Goal: Task Accomplishment & Management: Manage account settings

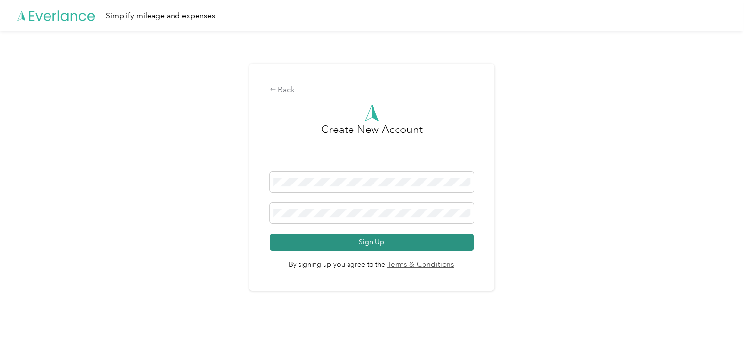
click at [333, 242] on button "Sign Up" at bounding box center [371, 241] width 204 height 17
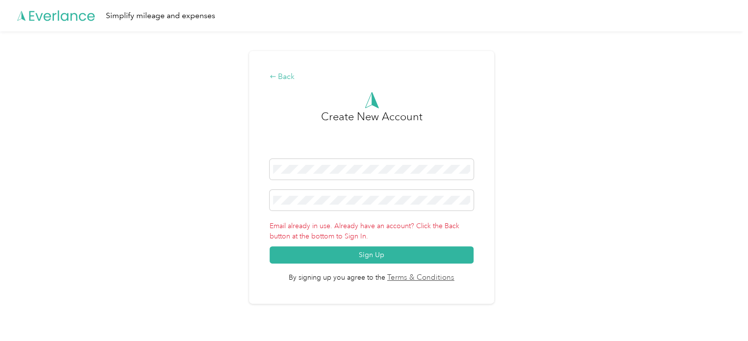
click at [286, 79] on div "Back" at bounding box center [371, 77] width 204 height 12
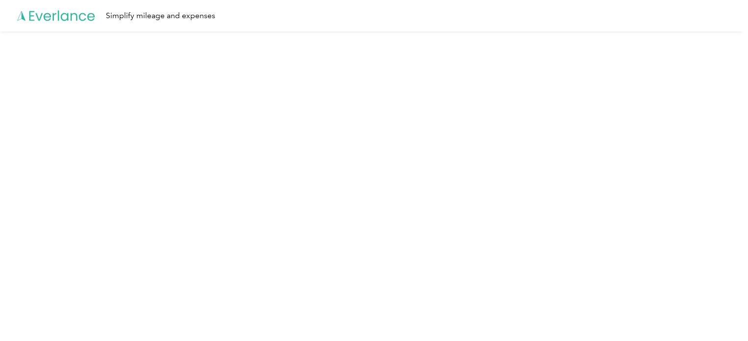
click at [284, 21] on div "Simplify mileage and expenses" at bounding box center [371, 15] width 743 height 31
click at [253, 19] on div "Simplify mileage and expenses" at bounding box center [371, 15] width 743 height 31
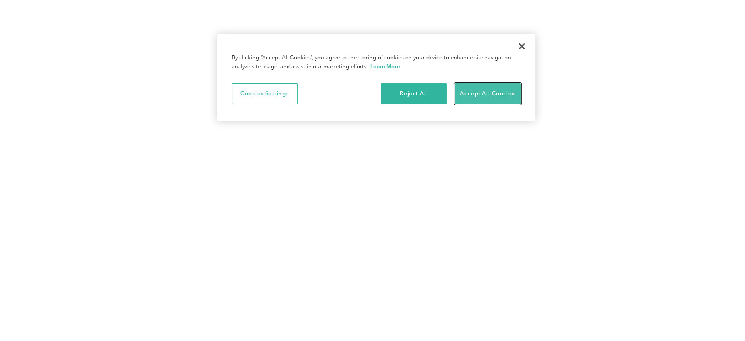
click at [471, 92] on button "Accept All Cookies" at bounding box center [488, 93] width 66 height 21
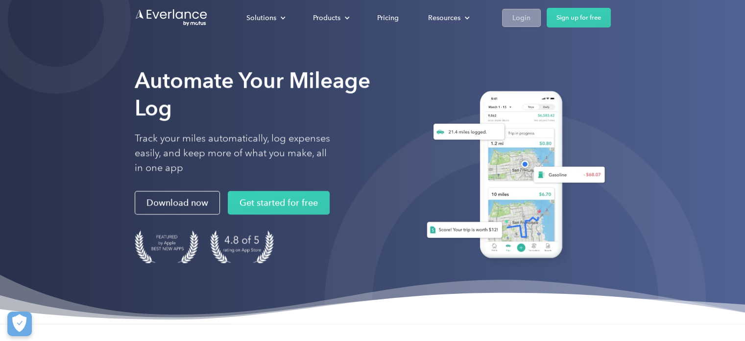
click at [520, 17] on div "Login" at bounding box center [521, 18] width 18 height 12
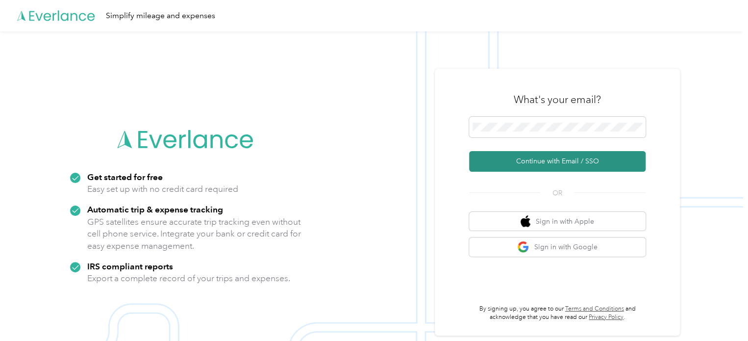
click at [546, 160] on button "Continue with Email / SSO" at bounding box center [557, 161] width 176 height 21
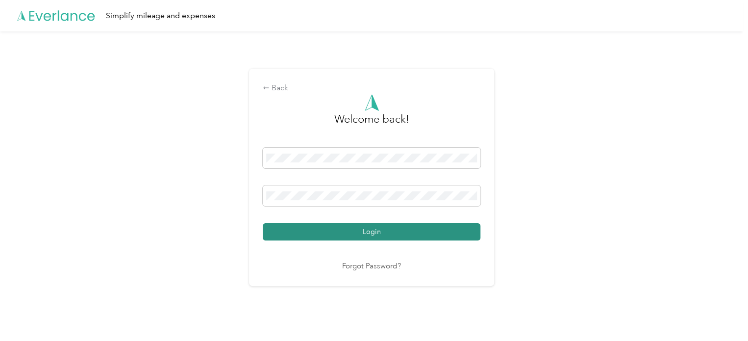
click at [369, 229] on button "Login" at bounding box center [372, 231] width 218 height 17
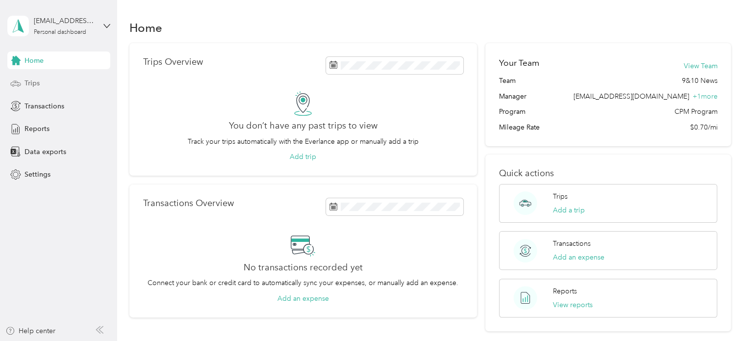
click at [49, 82] on div "Trips" at bounding box center [58, 83] width 103 height 18
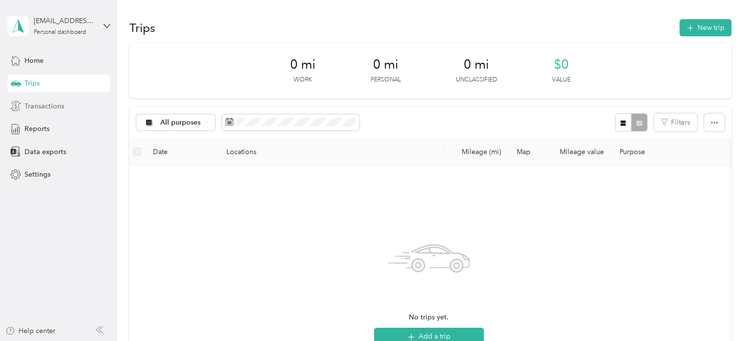
click at [47, 105] on span "Transactions" at bounding box center [44, 106] width 40 height 10
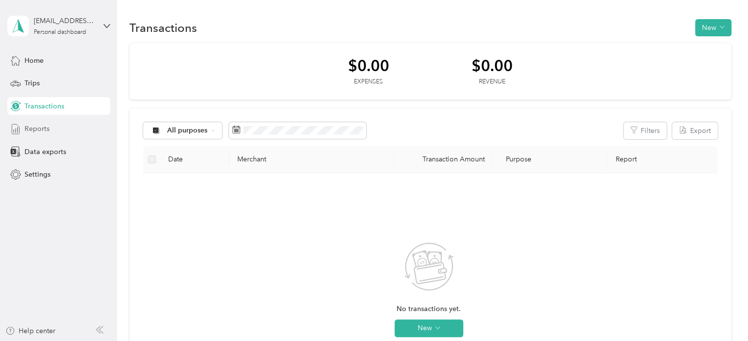
click at [48, 131] on span "Reports" at bounding box center [36, 128] width 25 height 10
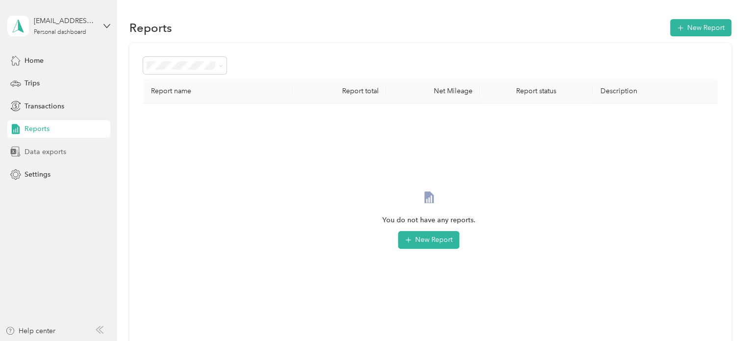
click at [43, 154] on span "Data exports" at bounding box center [45, 151] width 42 height 10
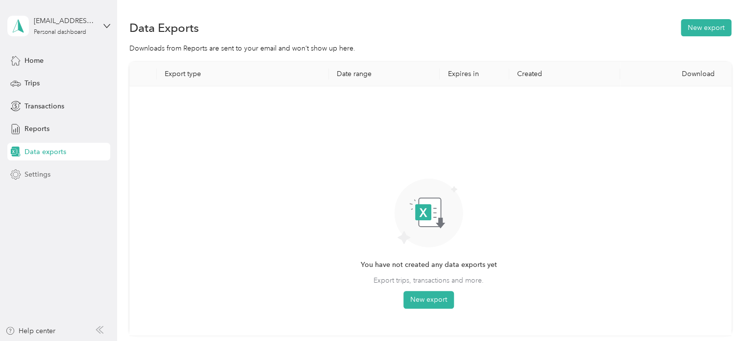
click at [42, 175] on span "Settings" at bounding box center [37, 174] width 26 height 10
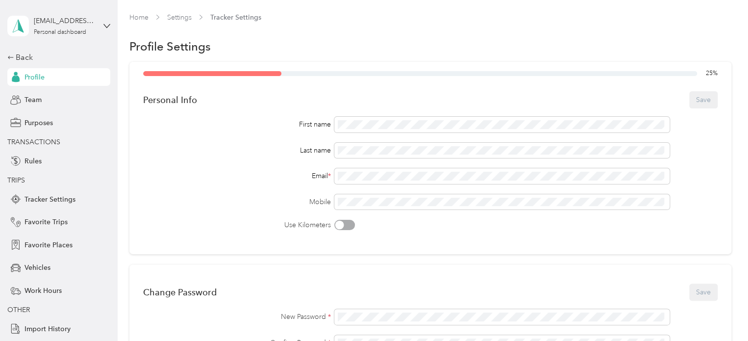
click at [11, 66] on div "Back Profile Team Purposes TRANSACTIONS Rules TRIPS Tracker Settings Favorite T…" at bounding box center [58, 194] width 103 height 286
click at [400, 119] on span at bounding box center [501, 125] width 335 height 16
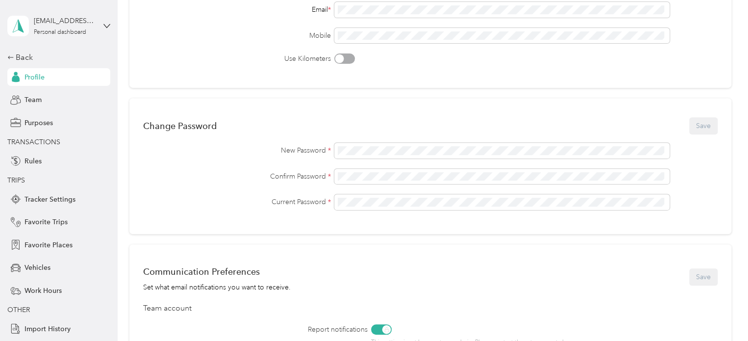
scroll to position [196, 0]
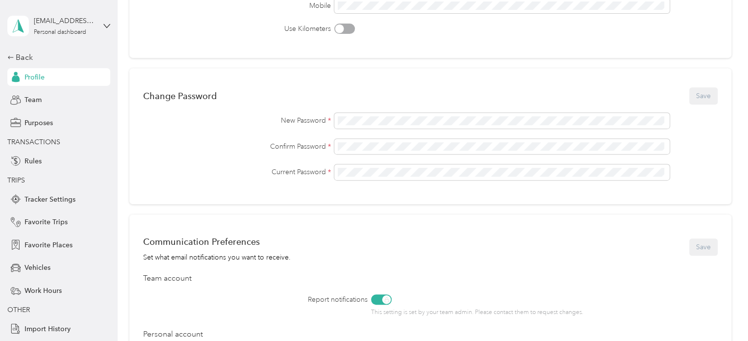
click at [461, 193] on div "Change Password Save New Password * Confirm Password * Current Password *" at bounding box center [430, 136] width 602 height 136
click at [433, 176] on span at bounding box center [501, 172] width 335 height 16
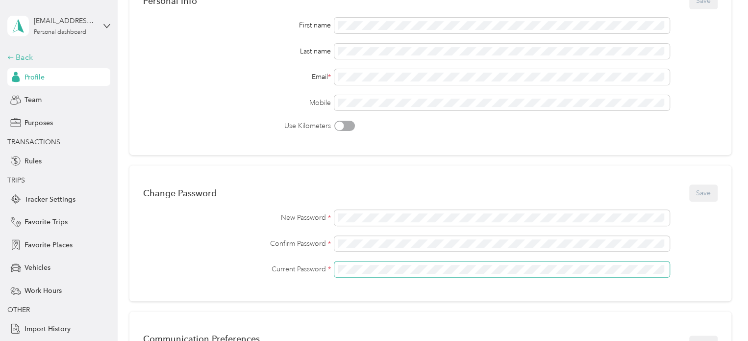
scroll to position [98, 0]
click at [20, 53] on div "Back" at bounding box center [56, 57] width 98 height 12
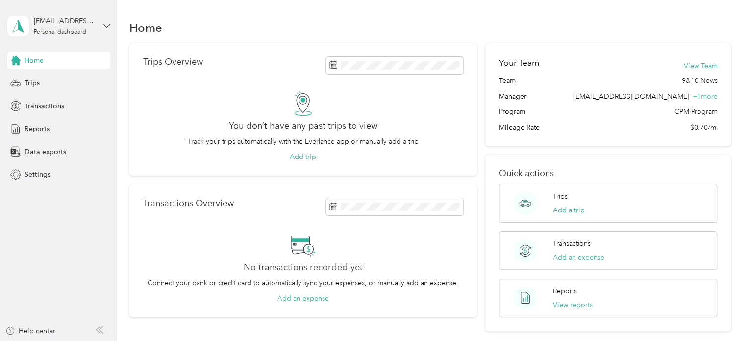
click at [35, 57] on span "Home" at bounding box center [33, 60] width 19 height 10
click at [43, 79] on div "Trips" at bounding box center [58, 83] width 103 height 18
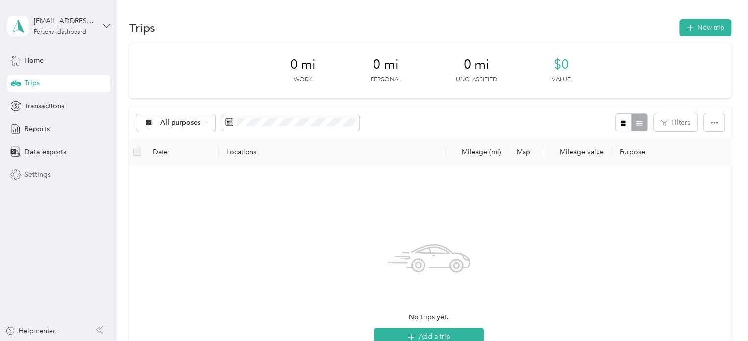
click at [41, 167] on div "Settings" at bounding box center [58, 175] width 103 height 18
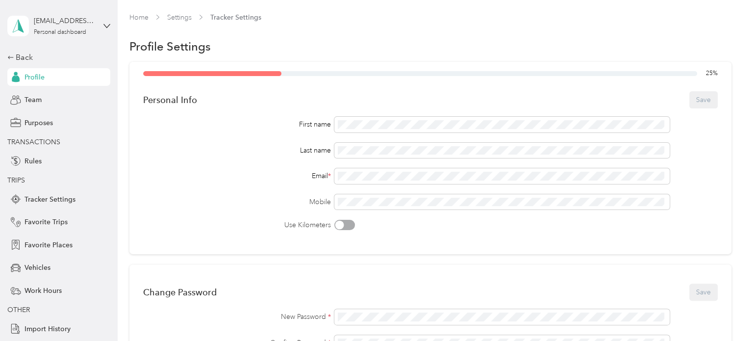
click at [369, 133] on div "First name Last name Email * Mobile Use Kilometers" at bounding box center [430, 173] width 574 height 113
drag, startPoint x: 432, startPoint y: 225, endPoint x: 735, endPoint y: 115, distance: 322.2
click at [436, 224] on div "Use Kilometers" at bounding box center [430, 224] width 574 height 10
click at [700, 96] on button "Save" at bounding box center [703, 99] width 28 height 17
